Goal: Navigation & Orientation: Find specific page/section

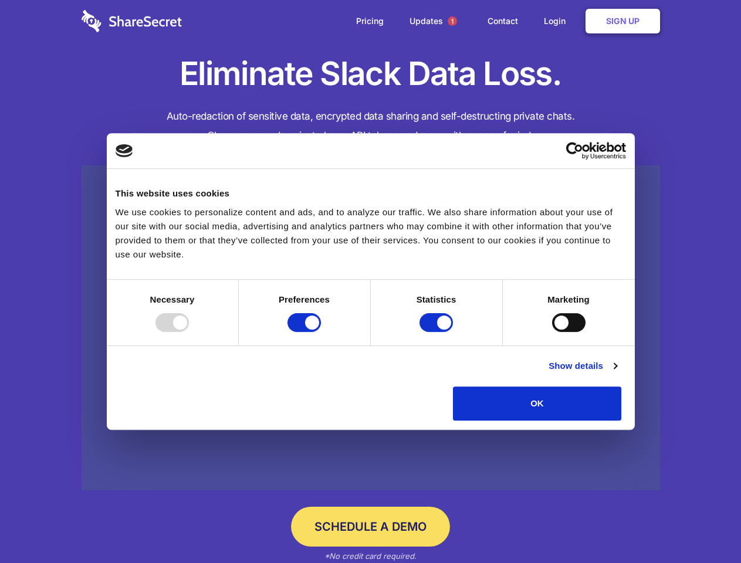
click at [189, 332] on div at bounding box center [172, 322] width 33 height 19
click at [321, 332] on input "Preferences" at bounding box center [304, 322] width 33 height 19
checkbox input "false"
click at [438, 332] on input "Statistics" at bounding box center [436, 322] width 33 height 19
checkbox input "false"
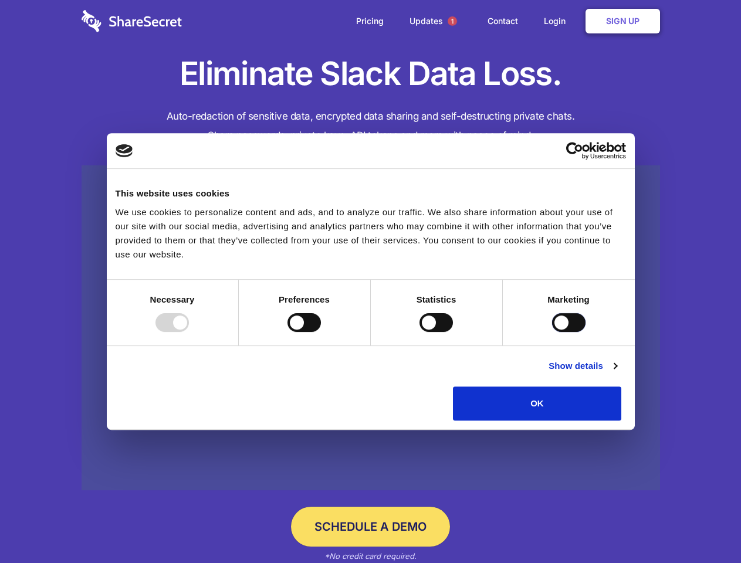
click at [552, 332] on input "Marketing" at bounding box center [568, 322] width 33 height 19
checkbox input "true"
click at [617, 373] on link "Show details" at bounding box center [583, 366] width 68 height 14
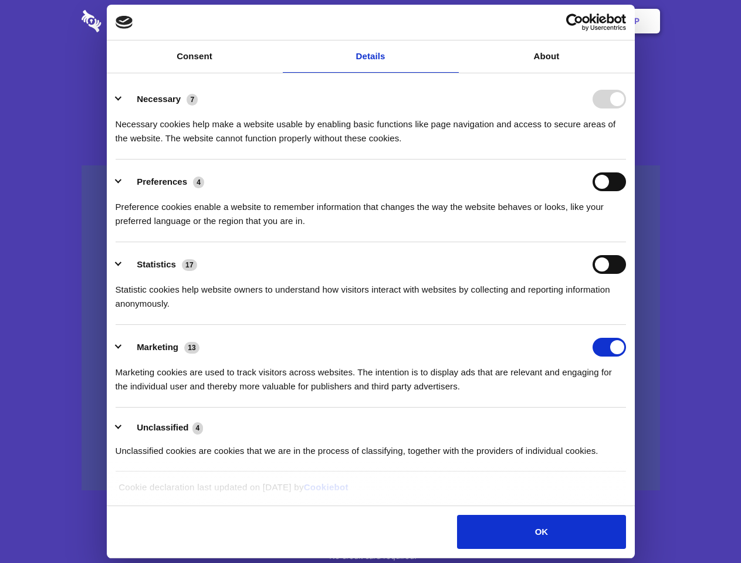
click at [626, 160] on li "Necessary 7 Necessary cookies help make a website usable by enabling basic func…" at bounding box center [371, 118] width 511 height 83
click at [452, 21] on span "1" at bounding box center [452, 20] width 9 height 9
